Goal: Task Accomplishment & Management: Use online tool/utility

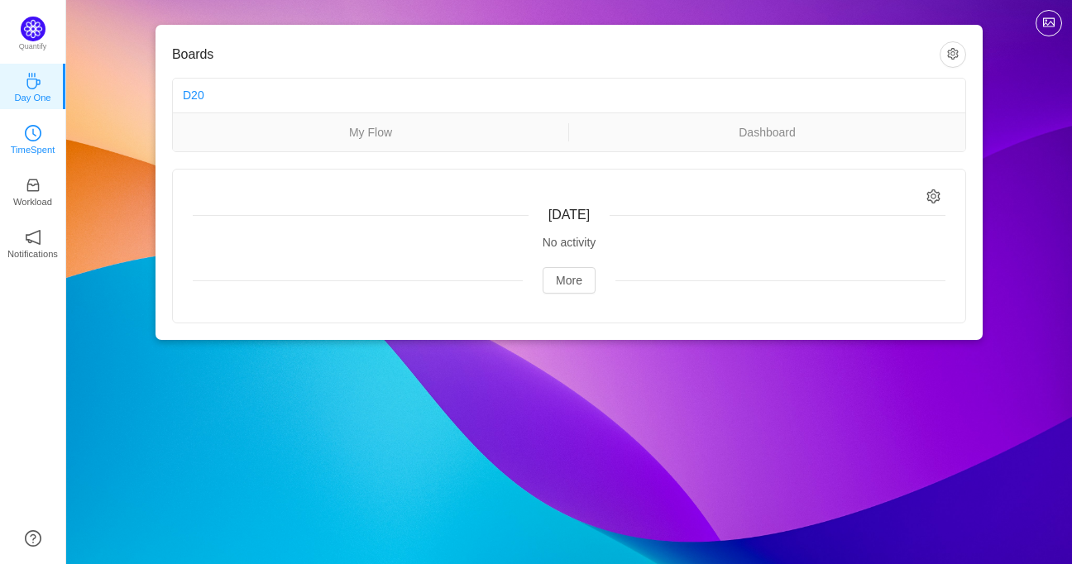
click at [25, 147] on p "TimeSpent" at bounding box center [33, 149] width 45 height 15
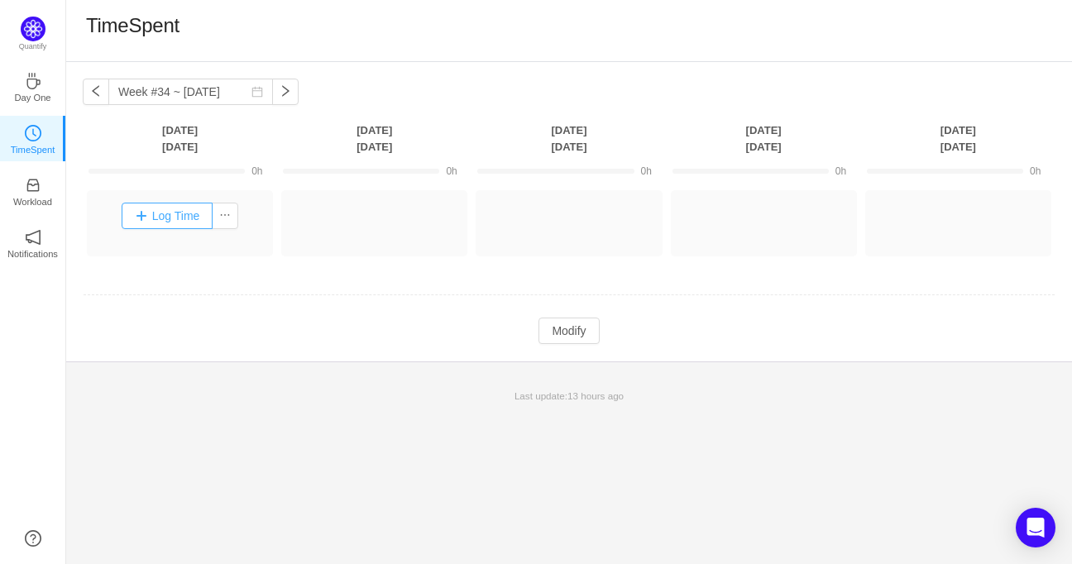
click at [171, 215] on button "Log Time" at bounding box center [168, 216] width 92 height 26
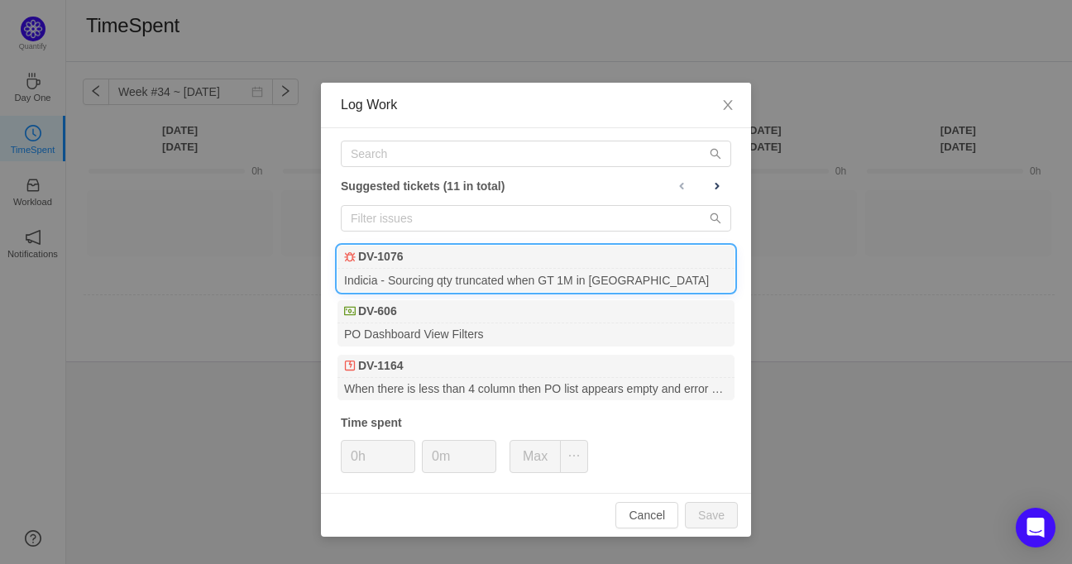
click at [442, 264] on div "DV-1076" at bounding box center [536, 257] width 397 height 23
click at [410, 448] on span "Increase Value" at bounding box center [405, 450] width 17 height 19
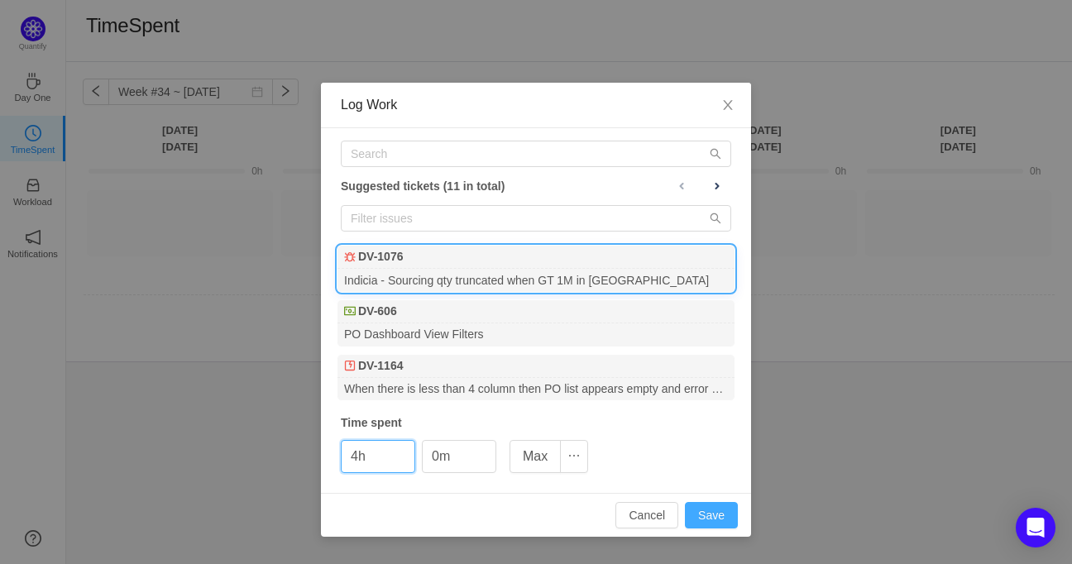
click at [709, 507] on button "Save" at bounding box center [711, 515] width 53 height 26
type input "0h"
